Goal: Information Seeking & Learning: Learn about a topic

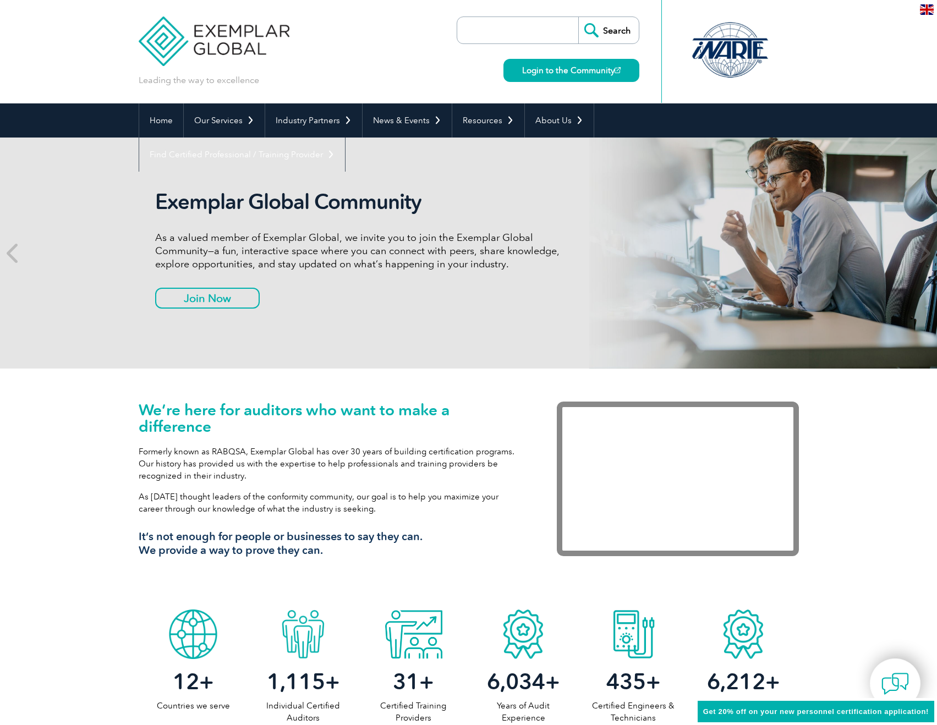
scroll to position [35, 0]
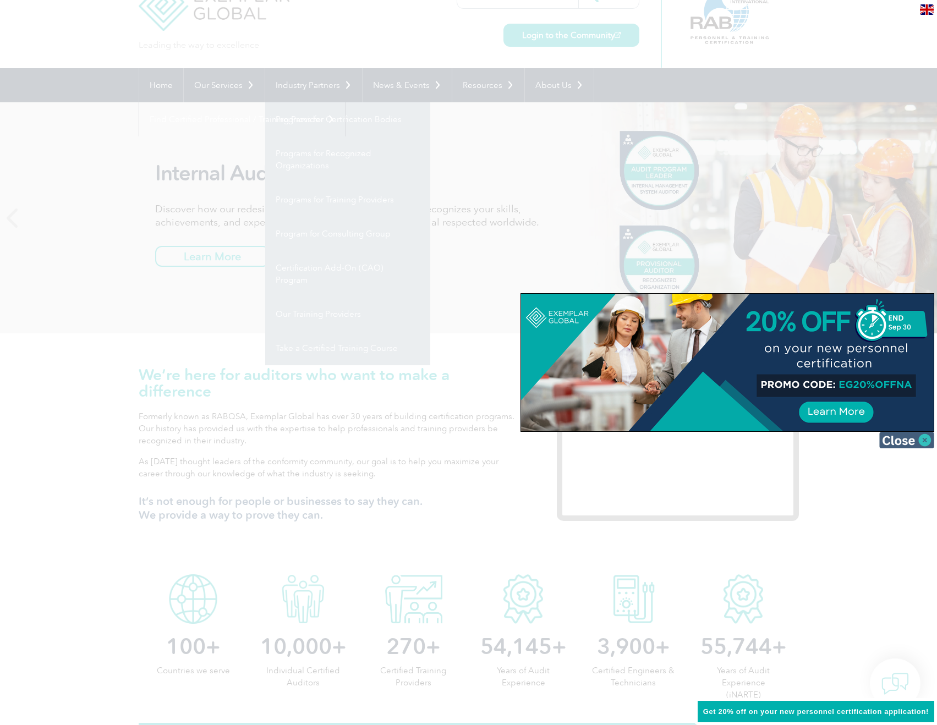
click at [926, 442] on img at bounding box center [906, 440] width 55 height 17
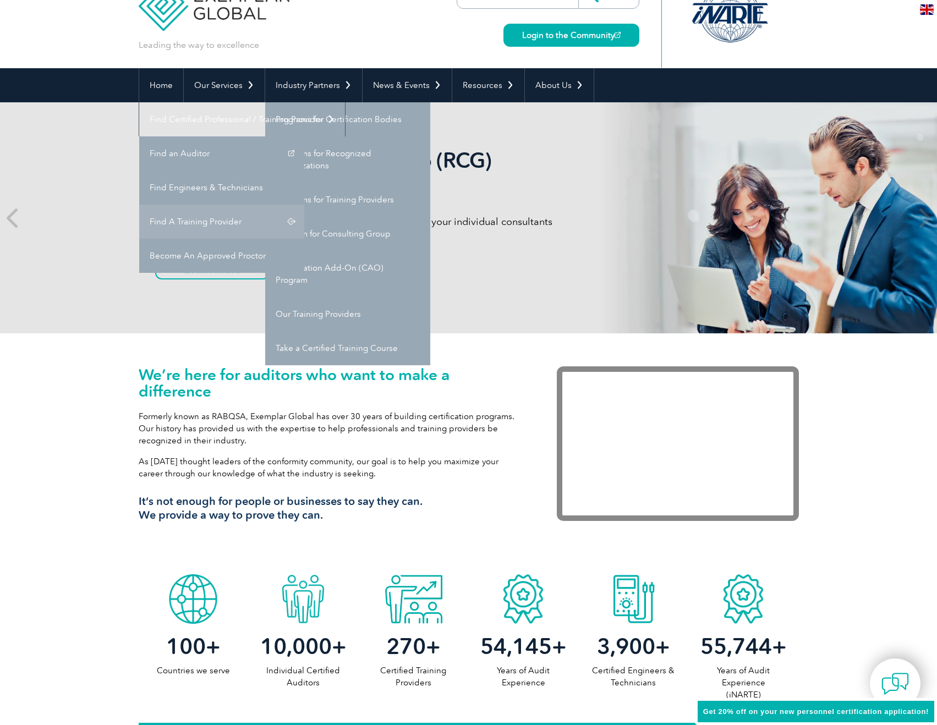
click at [304, 205] on link "Find A Training Provider" at bounding box center [221, 222] width 165 height 34
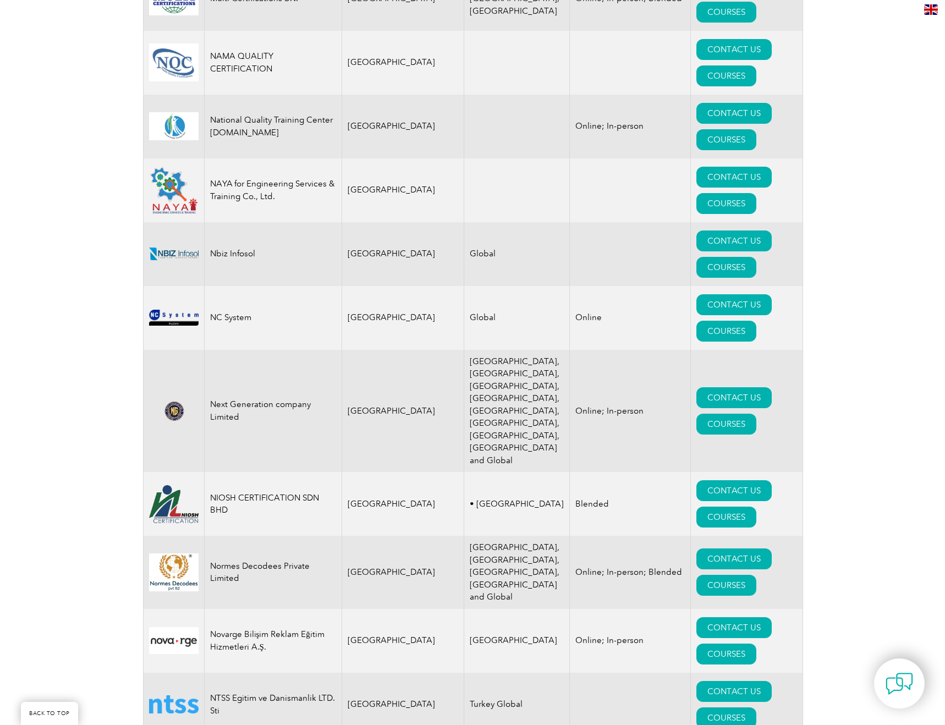
scroll to position [11606, 0]
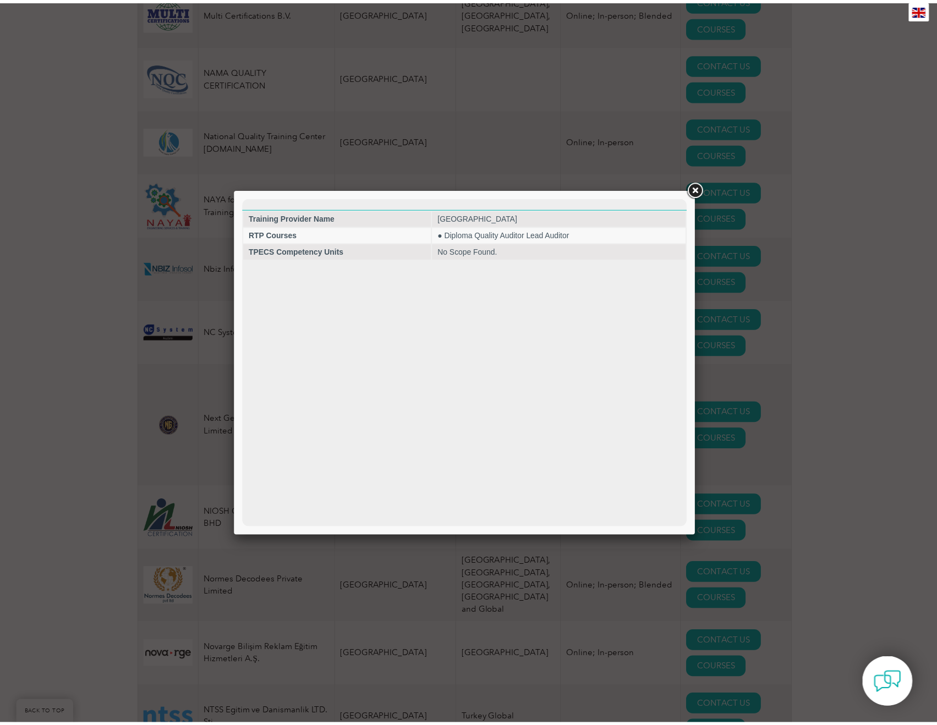
scroll to position [0, 0]
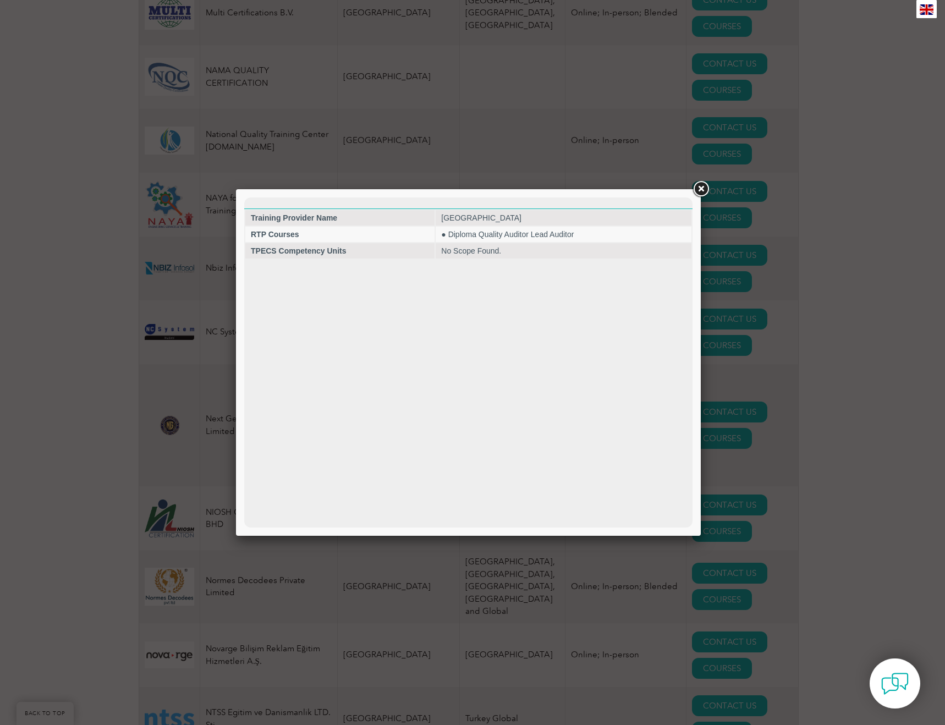
click at [702, 189] on link at bounding box center [701, 189] width 20 height 20
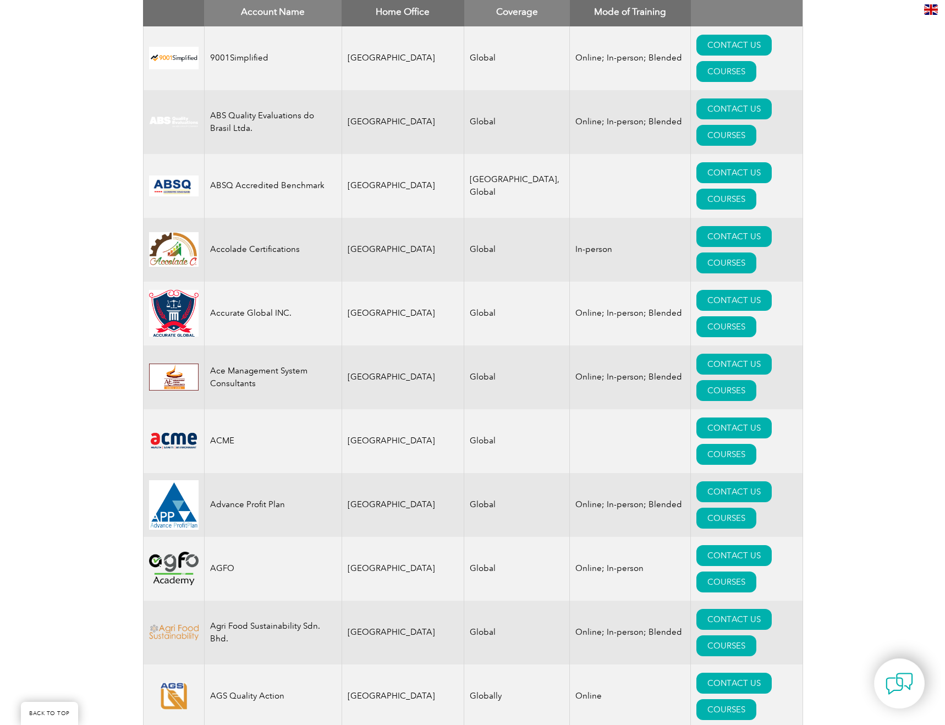
scroll to position [440, 0]
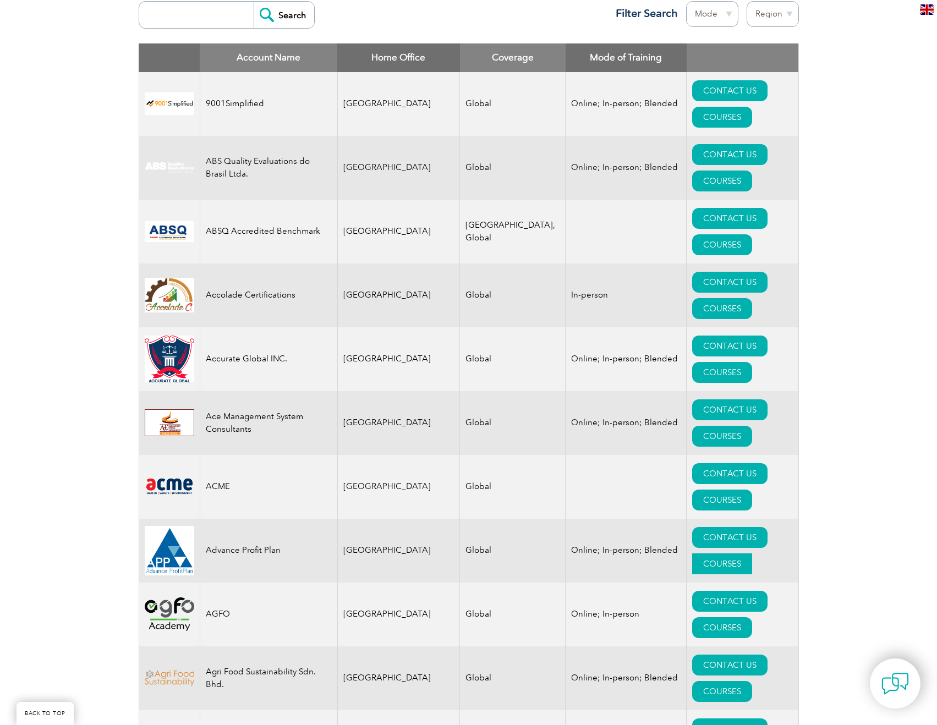
click at [752, 553] on link "COURSES" at bounding box center [722, 563] width 60 height 21
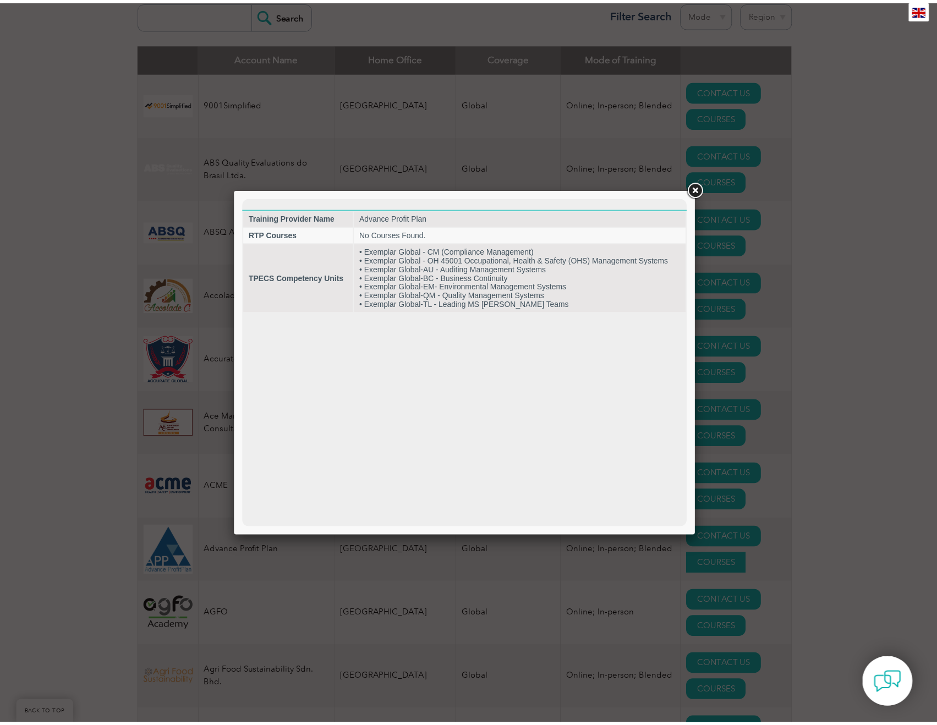
scroll to position [0, 0]
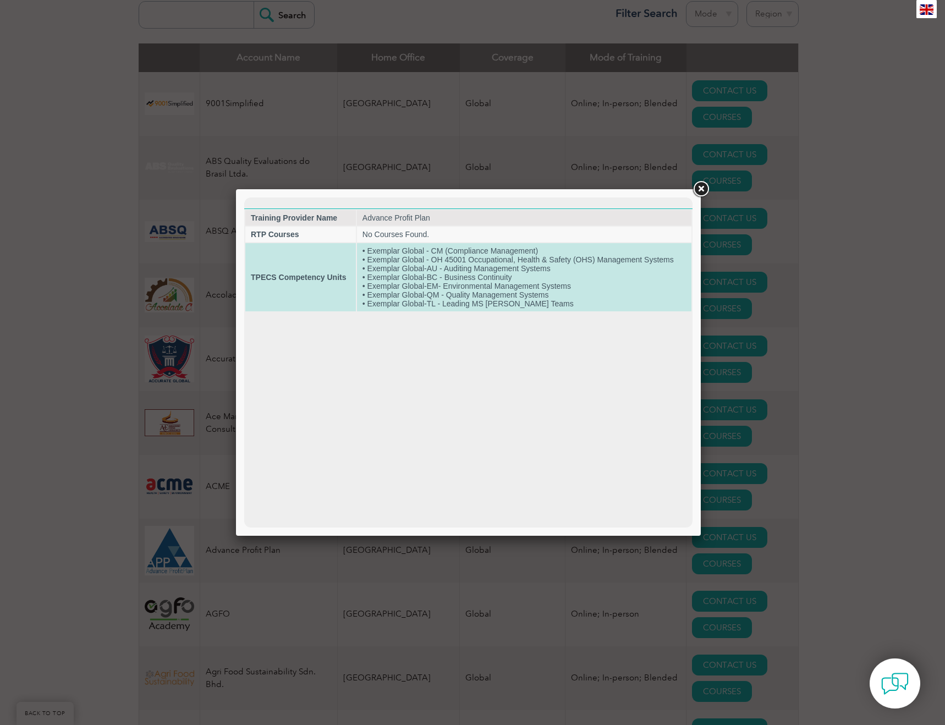
click at [403, 257] on td "• Exemplar Global - CM (Compliance Management) • Exemplar Global - OH 45001 Occ…" at bounding box center [524, 277] width 334 height 68
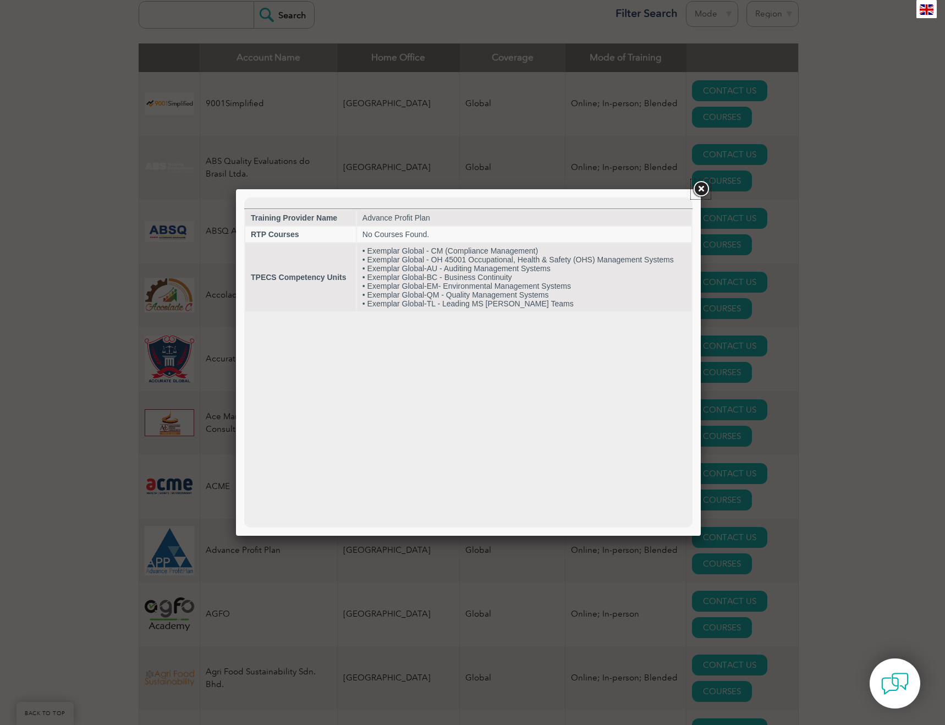
click at [697, 193] on link at bounding box center [701, 189] width 20 height 20
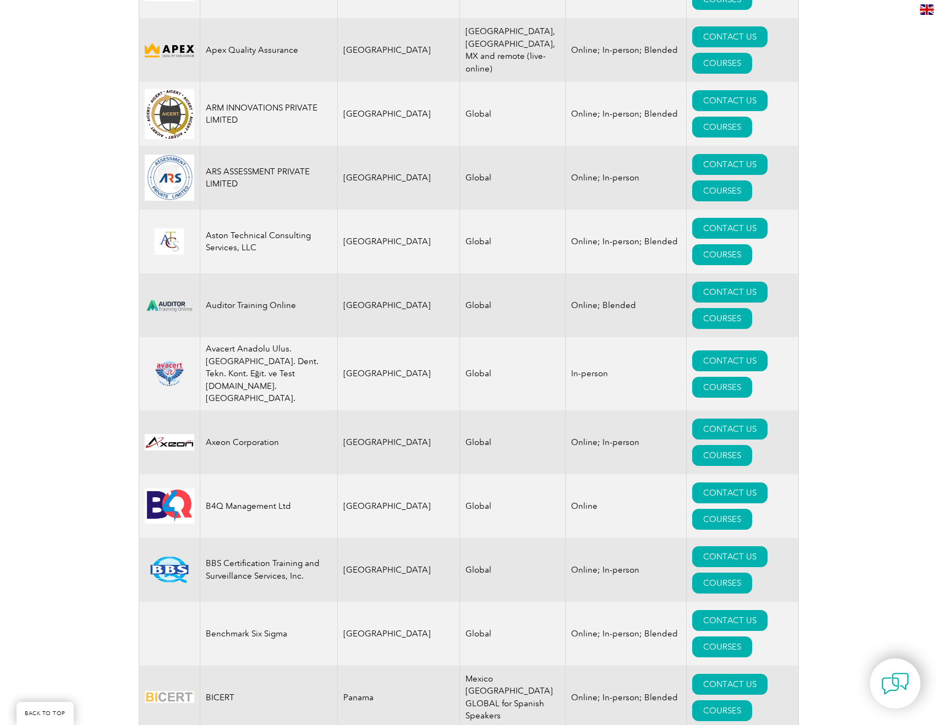
scroll to position [1430, 0]
